Goal: Check status

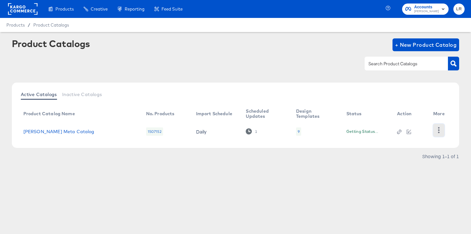
click at [440, 128] on icon "button" at bounding box center [439, 130] width 6 height 6
click at [369, 177] on article "Product Catalogs + New Product Catalog Active Catalogs Inactive Catalogs Produc…" at bounding box center [235, 108] width 471 height 152
click at [246, 133] on icon at bounding box center [249, 132] width 6 height 6
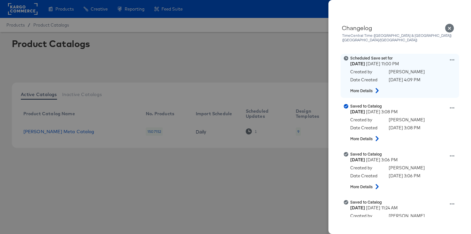
click at [377, 88] on icon at bounding box center [377, 90] width 8 height 5
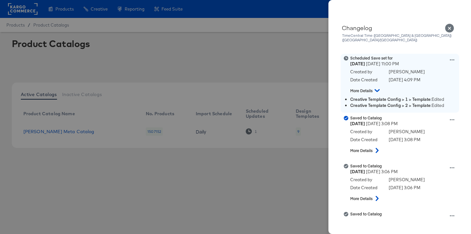
click at [437, 103] on li "Creative Template Config > 2 > Template : Edited" at bounding box center [403, 106] width 107 height 6
click at [442, 103] on li "Creative Template Config > 2 > Template : Edited" at bounding box center [403, 106] width 107 height 6
click at [360, 88] on strong "More Details" at bounding box center [361, 90] width 22 height 5
click at [377, 87] on icon at bounding box center [377, 91] width 5 height 8
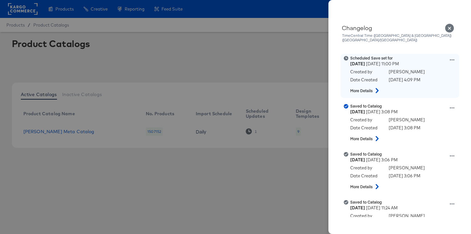
click at [377, 85] on button at bounding box center [377, 91] width 8 height 12
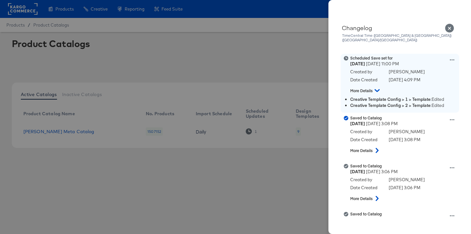
click at [418, 96] on strong "Creative Template Config > 1 > Template" at bounding box center [390, 99] width 80 height 6
click at [453, 55] on div "Scheduled Save set for [DATE] 11:00 PM Created by [PERSON_NAME] Date Created [D…" at bounding box center [407, 75] width 115 height 41
click at [453, 58] on icon at bounding box center [452, 60] width 4 height 4
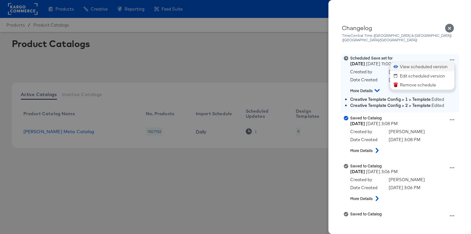
click at [428, 62] on button "View scheduled version" at bounding box center [422, 66] width 64 height 9
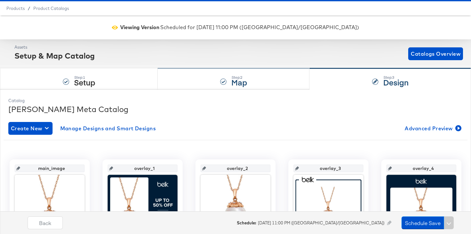
scroll to position [13, 0]
